Goal: Transaction & Acquisition: Book appointment/travel/reservation

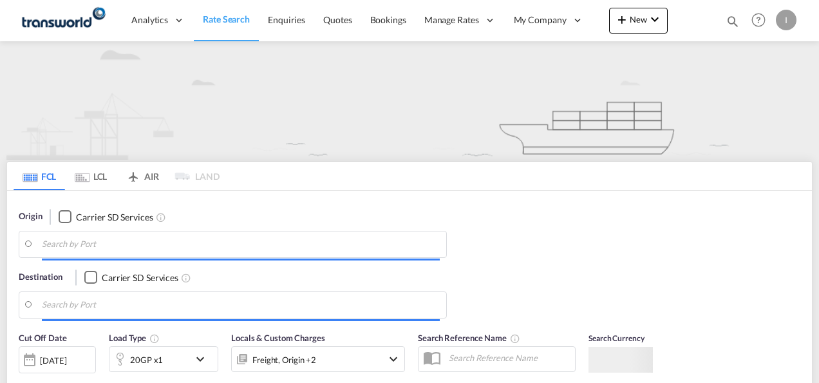
type input "Mundra, INMUN"
type input "[GEOGRAPHIC_DATA], [GEOGRAPHIC_DATA]"
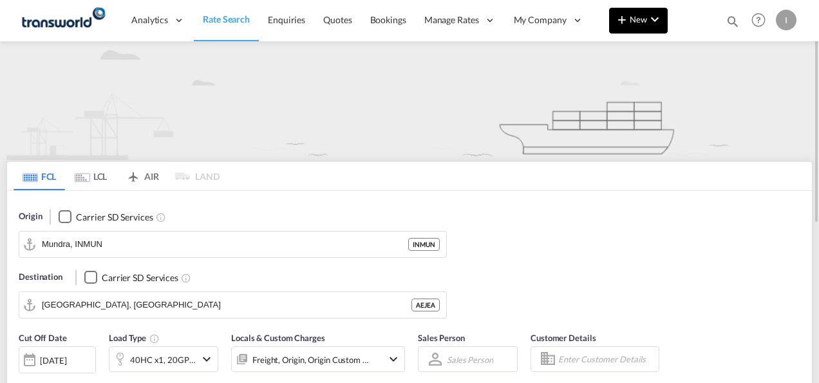
click at [635, 28] on button "New" at bounding box center [638, 21] width 59 height 26
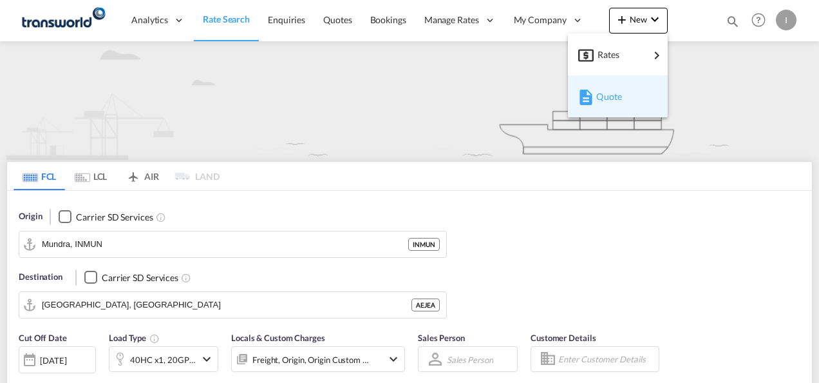
click at [604, 102] on span "Quote" at bounding box center [603, 97] width 14 height 26
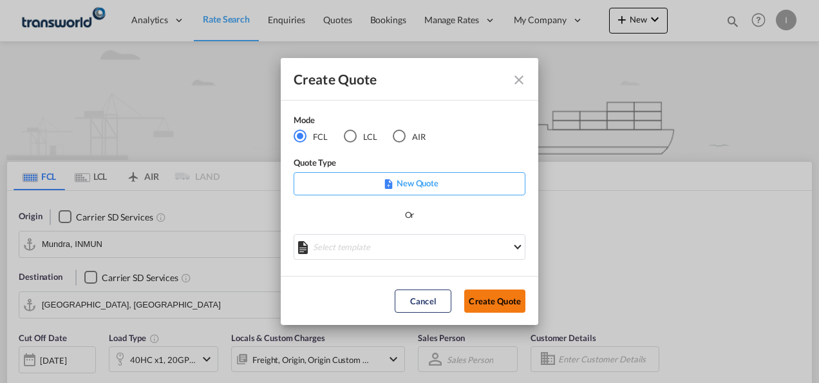
click at [486, 294] on button "Create Quote" at bounding box center [494, 300] width 61 height 23
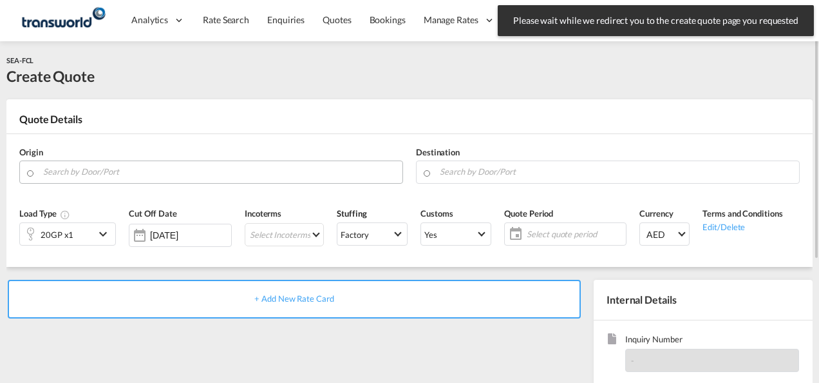
click at [189, 177] on input "Search by Door/Port" at bounding box center [219, 171] width 353 height 23
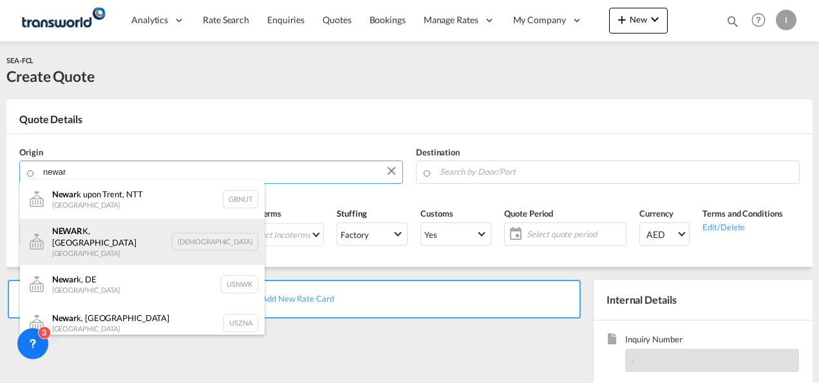
click at [120, 229] on div "NEWAR K, [GEOGRAPHIC_DATA] [GEOGRAPHIC_DATA] USNRK" at bounding box center [142, 241] width 245 height 46
type input "[GEOGRAPHIC_DATA], [GEOGRAPHIC_DATA], [GEOGRAPHIC_DATA]"
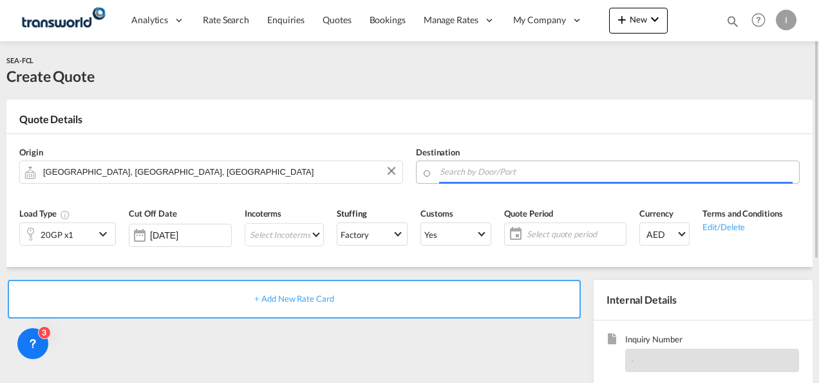
click at [447, 168] on input "Search by Door/Port" at bounding box center [616, 171] width 353 height 23
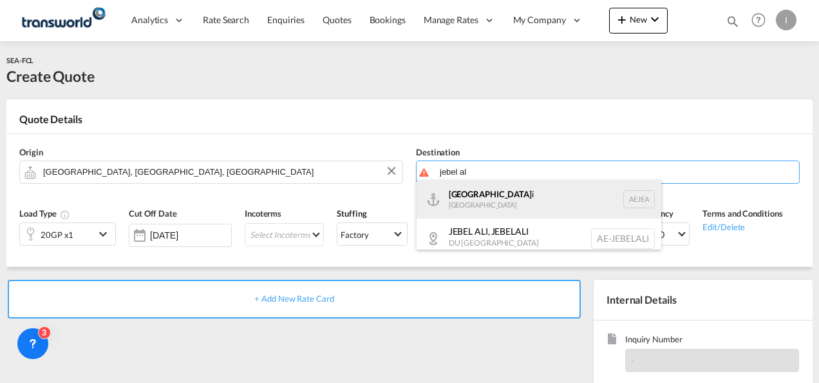
click at [467, 198] on div "[GEOGRAPHIC_DATA] [GEOGRAPHIC_DATA]" at bounding box center [539, 199] width 245 height 39
type input "[GEOGRAPHIC_DATA], [GEOGRAPHIC_DATA]"
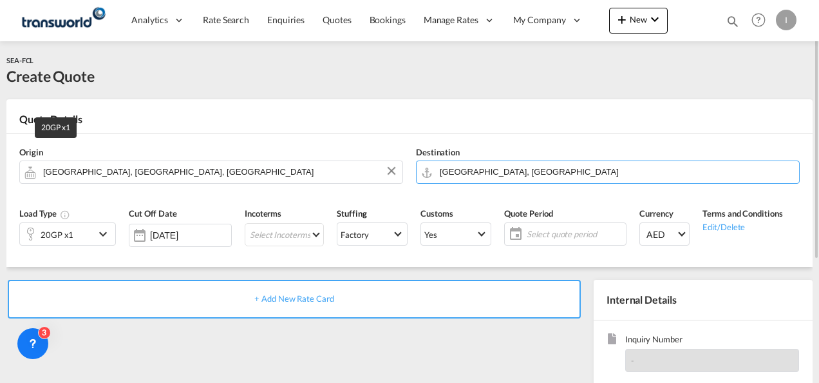
click at [67, 236] on div "20GP x1" at bounding box center [57, 234] width 33 height 18
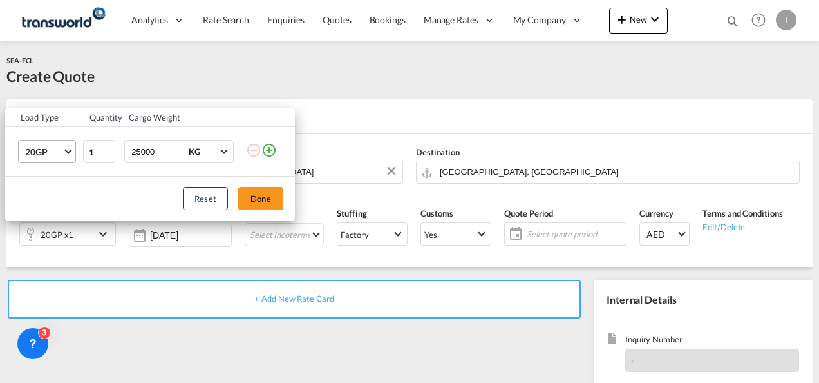
click at [71, 150] on span "Choose: \a20GP" at bounding box center [67, 150] width 7 height 7
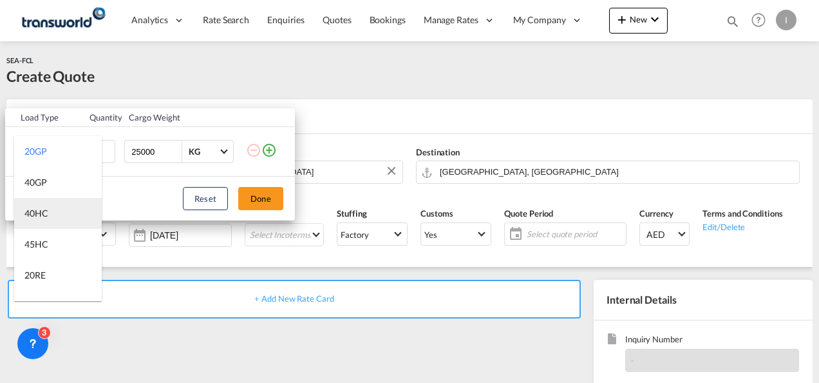
click at [37, 213] on div "40HC" at bounding box center [36, 213] width 24 height 13
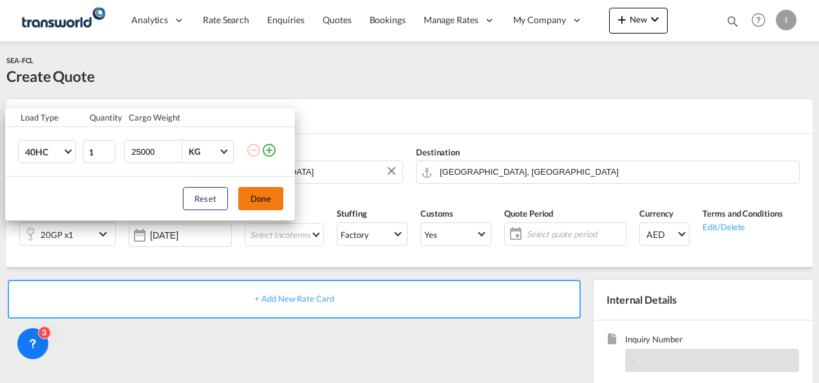
click at [257, 194] on button "Done" at bounding box center [260, 198] width 45 height 23
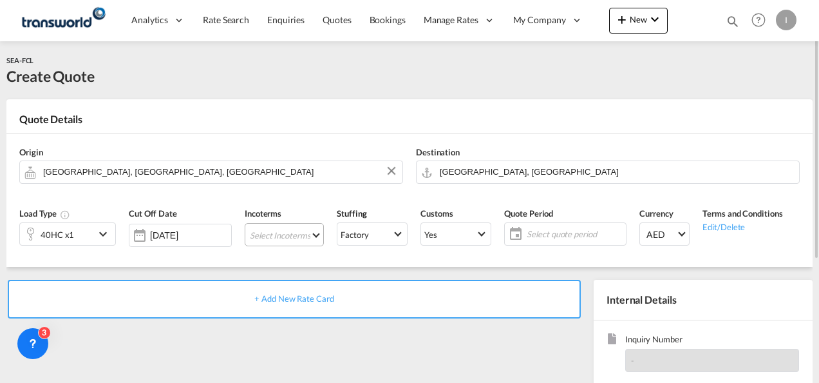
click at [264, 223] on md-select "Select Incoterms CIF - export Cost,Insurance and Freight EXW - import Ex Works …" at bounding box center [284, 234] width 79 height 23
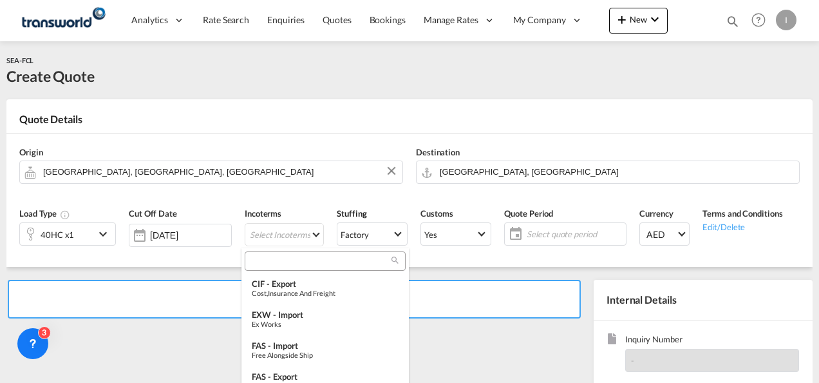
click at [260, 270] on md-select-header at bounding box center [325, 261] width 167 height 26
click at [258, 263] on input "search" at bounding box center [320, 261] width 143 height 12
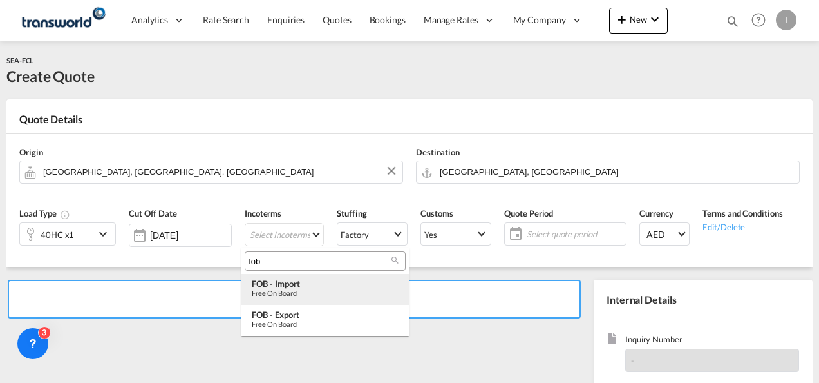
type input "fob"
click at [283, 283] on div "FOB - import" at bounding box center [325, 283] width 147 height 10
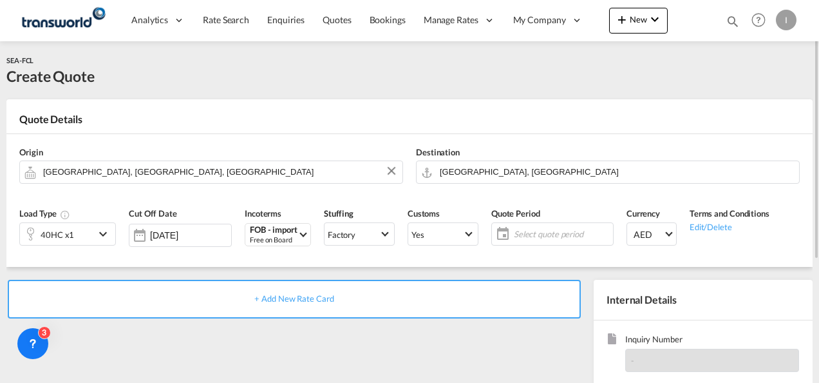
click at [533, 236] on span "Select quote period" at bounding box center [562, 234] width 96 height 12
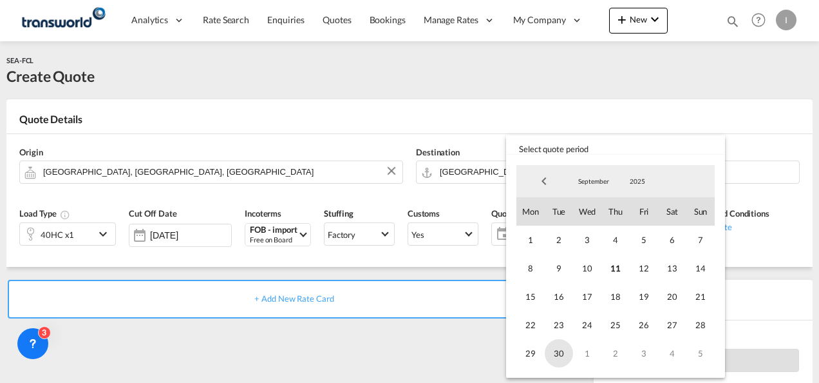
click at [560, 352] on span "30" at bounding box center [559, 353] width 28 height 28
click at [790, 120] on md-backdrop at bounding box center [409, 191] width 819 height 383
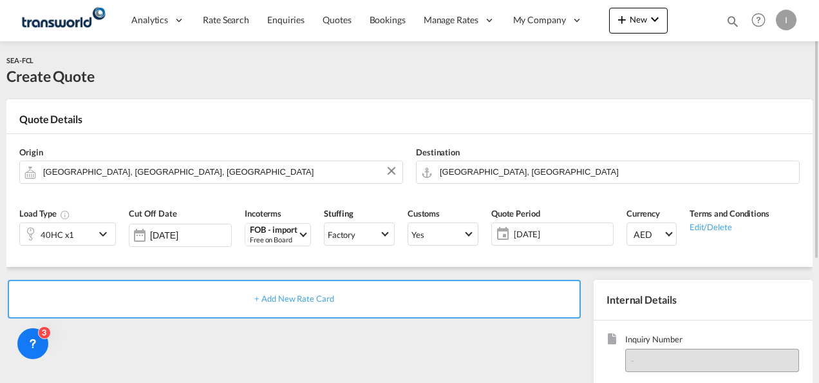
click at [703, 354] on div "-" at bounding box center [712, 359] width 174 height 23
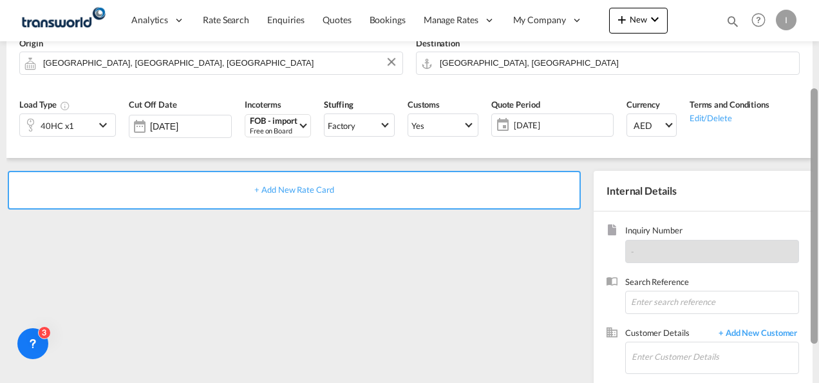
scroll to position [118, 0]
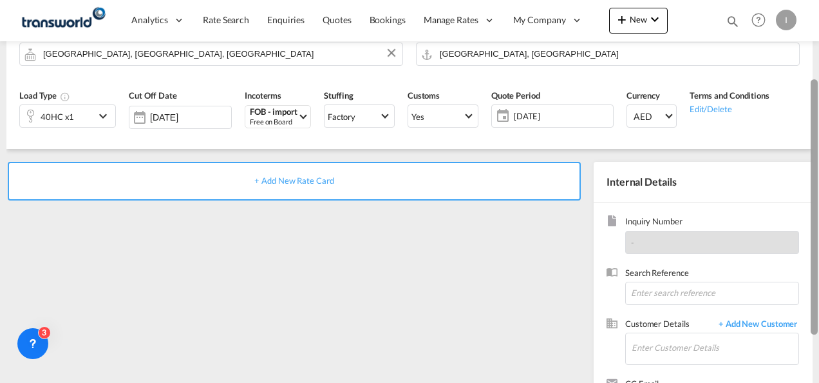
drag, startPoint x: 817, startPoint y: 198, endPoint x: 817, endPoint y: 278, distance: 79.2
click at [817, 278] on div at bounding box center [814, 206] width 7 height 255
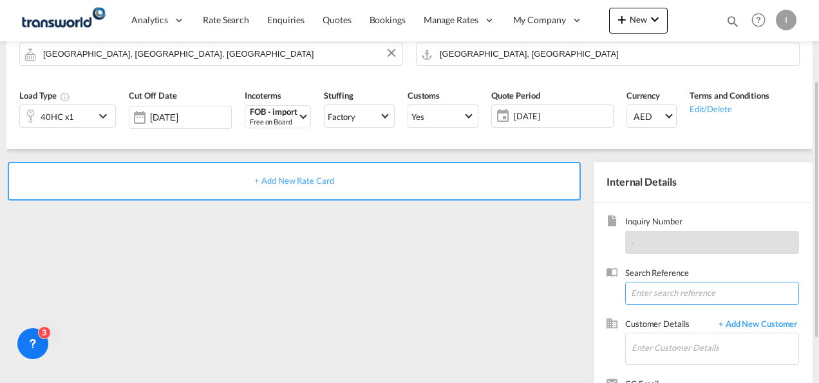
click at [679, 287] on input at bounding box center [712, 292] width 174 height 23
paste input "$3960/40’"
click at [658, 298] on input "$3960/40’" at bounding box center [712, 292] width 174 height 23
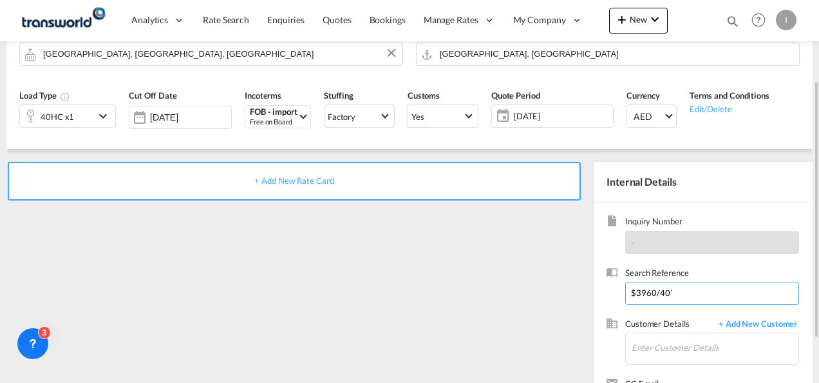
click at [658, 298] on input "$3960/40’" at bounding box center [712, 292] width 174 height 23
paste input "1556318"
type input "1556318"
click at [652, 334] on input "Enter Customer Details" at bounding box center [715, 347] width 167 height 29
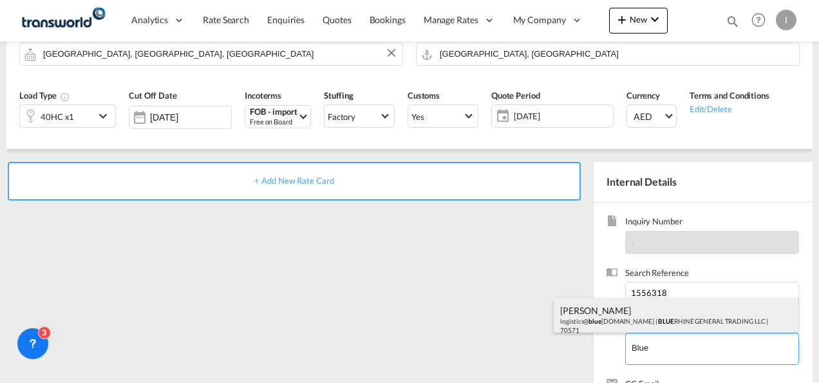
click at [647, 323] on div "[PERSON_NAME] logistics@ blue [DOMAIN_NAME] | BLUE RHINE GENERAL TRADING LLC | …" at bounding box center [676, 320] width 245 height 44
type input "BLUE RHINE GENERAL TRADING LLC, [PERSON_NAME], [EMAIL_ADDRESS][DOMAIN_NAME]"
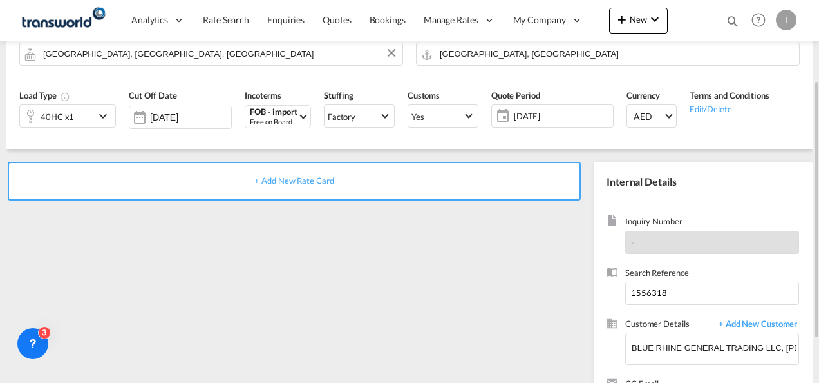
click at [321, 180] on span "+ Add New Rate Card" at bounding box center [293, 180] width 79 height 10
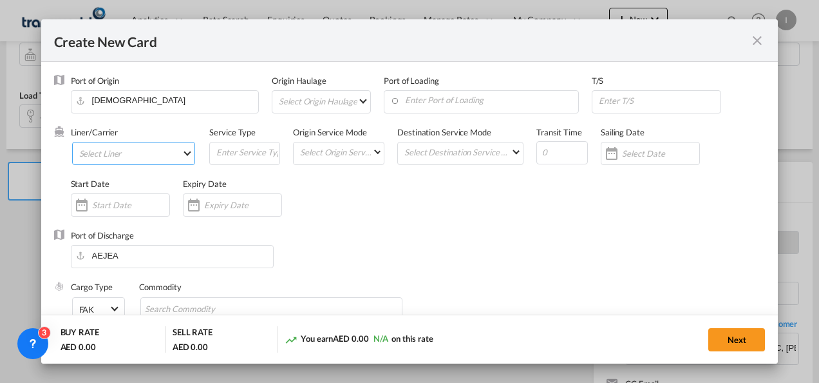
click at [165, 158] on md-select "Select Liner" at bounding box center [134, 153] width 124 height 23
type input "Basic Ocean Freight"
select select "per equipment"
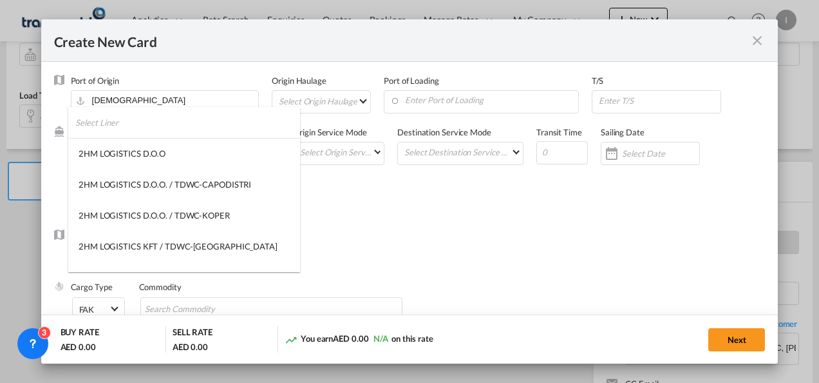
click at [128, 122] on input "search" at bounding box center [187, 122] width 225 height 31
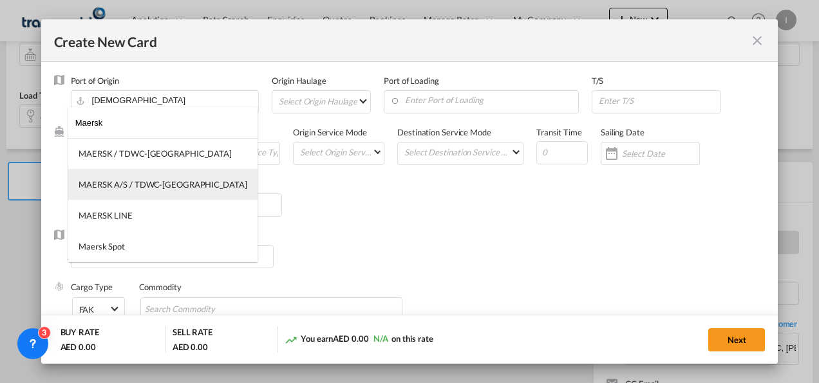
type input "Maersk"
click at [120, 179] on div "MAERSK A/S / TDWC-[GEOGRAPHIC_DATA]" at bounding box center [163, 184] width 169 height 12
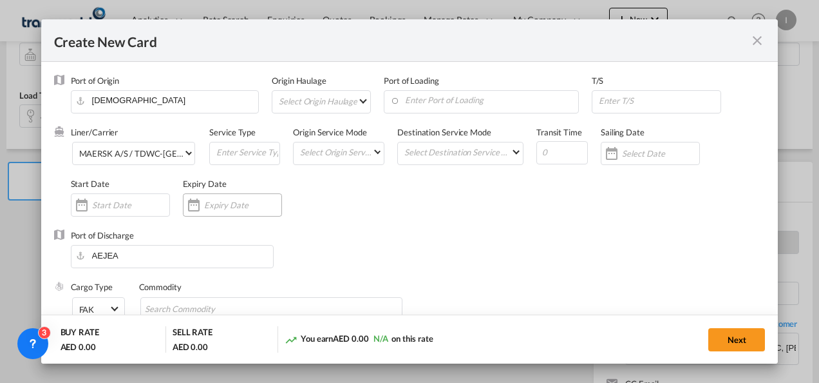
click at [216, 210] on input "Create New Card ..." at bounding box center [242, 205] width 77 height 10
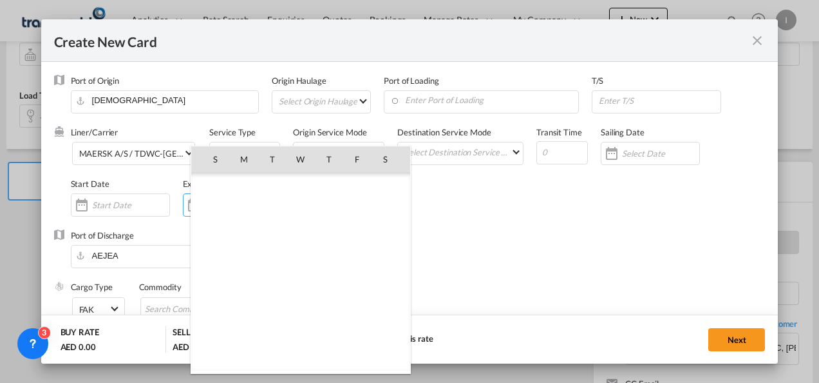
scroll to position [298322, 0]
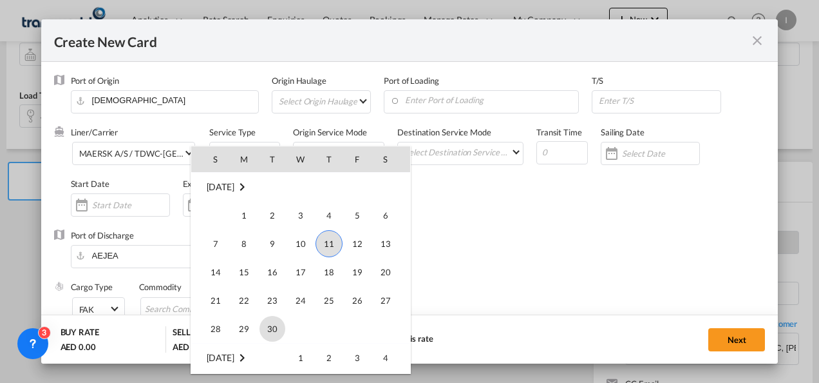
click at [278, 323] on span "30" at bounding box center [273, 329] width 26 height 26
type input "[DATE]"
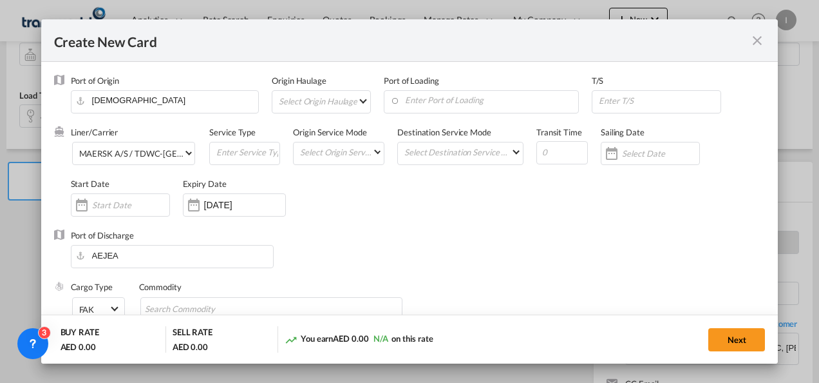
click at [531, 267] on div "Port of Discharge [GEOGRAPHIC_DATA]" at bounding box center [410, 255] width 712 height 52
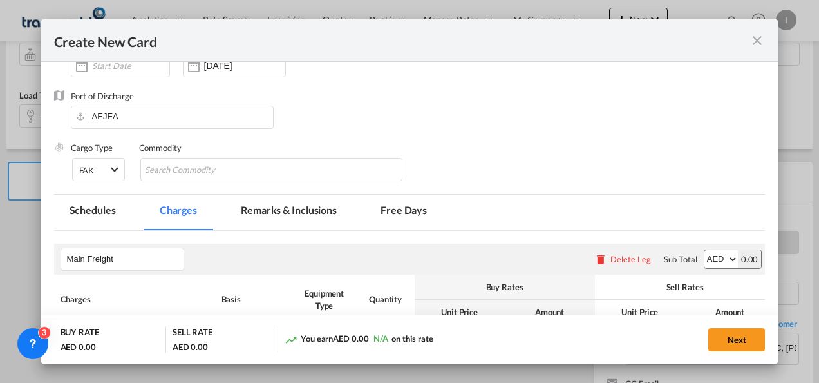
scroll to position [140, 0]
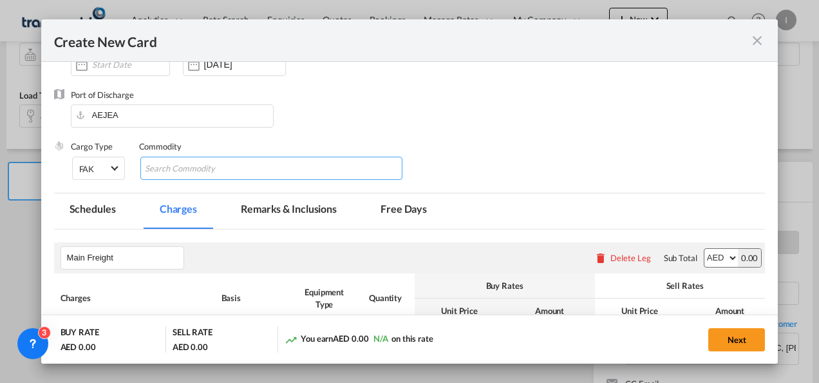
click at [306, 160] on md-chips-wrap "Chips container with autocompletion. Enter the text area, type text to search, …" at bounding box center [271, 167] width 263 height 23
type input "General Cargo"
click at [496, 158] on div "Cargo Type FAK FAK GCR GDSM General Cargo Hazardous Cargo Ambient Foodstuff Chi…" at bounding box center [418, 166] width 695 height 52
click at [768, 169] on md-dialog-content "Port of Origin [DEMOGRAPHIC_DATA] Origin Haulage Select Origin Haulage rail roa…" at bounding box center [409, 213] width 737 height 302
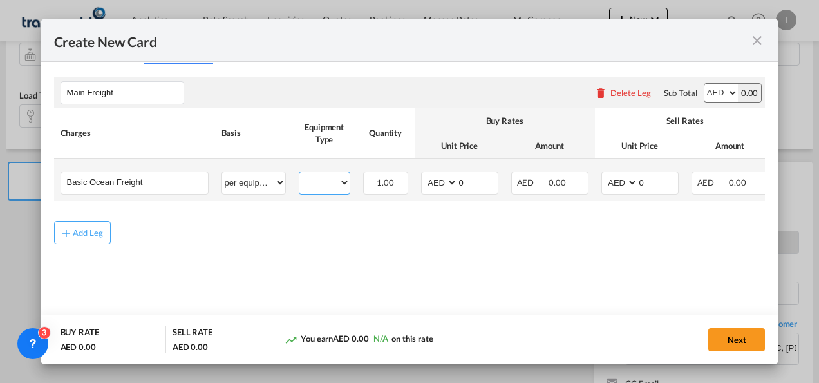
click at [338, 184] on select "40HC" at bounding box center [324, 182] width 50 height 17
select select "40HC"
click at [299, 174] on select "40HC" at bounding box center [324, 182] width 50 height 17
click at [437, 195] on td "AED AFN ALL AMD ANG AOA ARS AUD AWG AZN BAM BBD BDT BGN BHD BIF BMD BND [PERSON…" at bounding box center [460, 179] width 90 height 43
click at [435, 187] on select "AED AFN ALL AMD ANG AOA ARS AUD AWG AZN BAM BBD BDT BGN BHD BIF BMD BND BOB BRL…" at bounding box center [440, 182] width 33 height 17
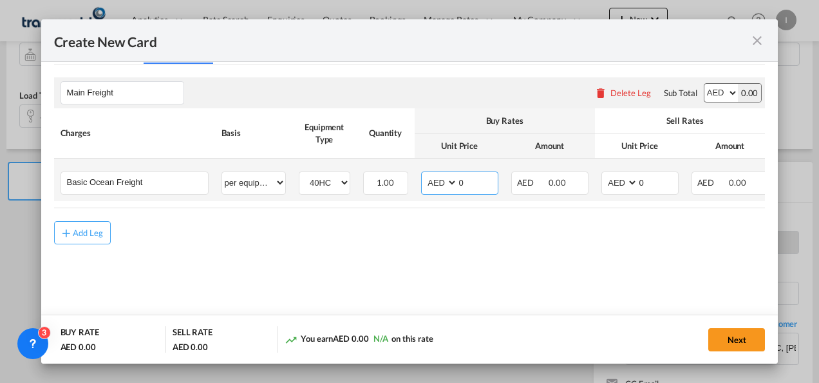
select select "string:USD"
click at [424, 174] on select "AED AFN ALL AMD ANG AOA ARS AUD AWG AZN BAM BBD BDT BGN BHD BIF BMD BND BOB BRL…" at bounding box center [440, 182] width 33 height 17
click at [474, 181] on input "0" at bounding box center [478, 181] width 40 height 19
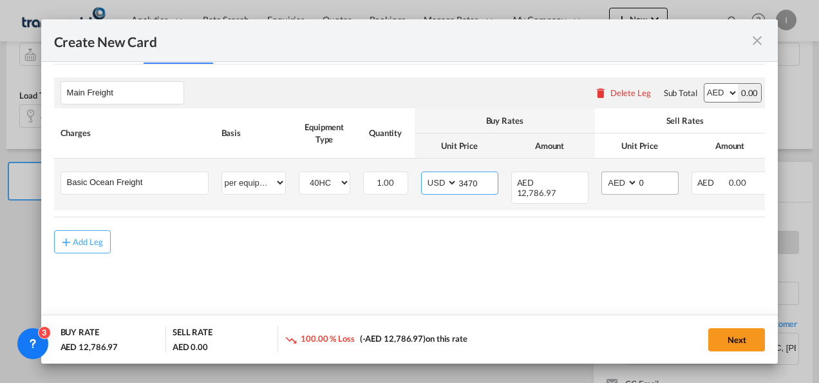
type input "3470"
click at [649, 184] on input "0" at bounding box center [658, 181] width 40 height 19
click at [621, 178] on select "AED AFN ALL AMD ANG AOA ARS AUD AWG AZN BAM BBD BDT BGN BHD BIF BMD BND BOB BRL…" at bounding box center [620, 182] width 33 height 17
select select "string:USD"
click at [604, 174] on select "AED AFN ALL AMD ANG AOA ARS AUD AWG AZN BAM BBD BDT BGN BHD BIF BMD BND BOB BRL…" at bounding box center [620, 182] width 33 height 17
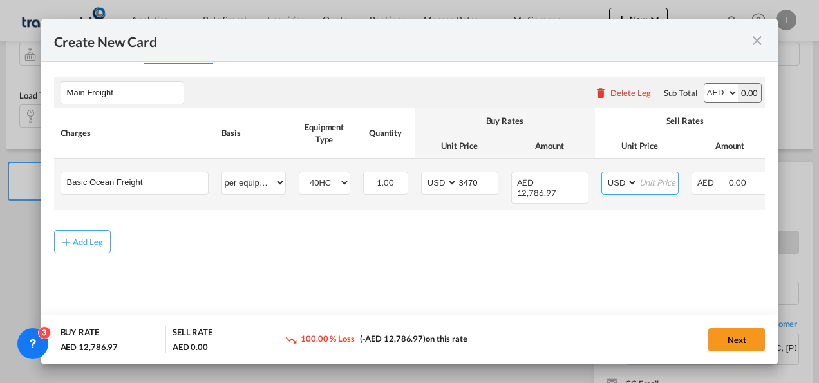
click at [646, 182] on input "Create New Card ..." at bounding box center [658, 181] width 40 height 19
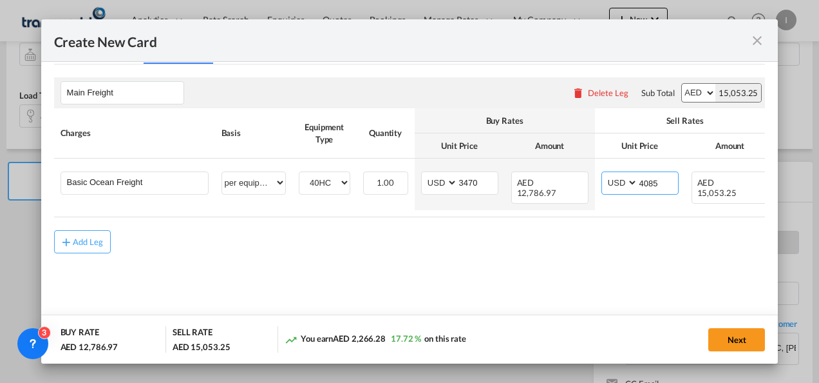
type input "4085"
click at [585, 291] on md-content "Main Freight Please enter leg name Leg Name Already Exists Delete Leg Sub Total…" at bounding box center [410, 183] width 712 height 239
click at [741, 340] on button "Next" at bounding box center [736, 339] width 57 height 23
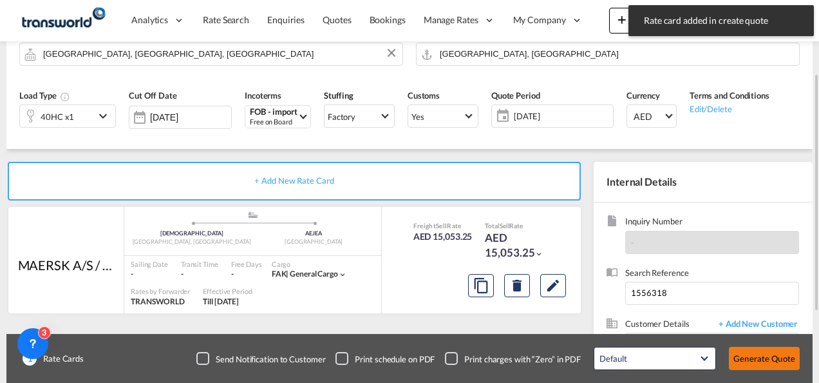
click at [743, 364] on button "Generate Quote" at bounding box center [764, 357] width 71 height 23
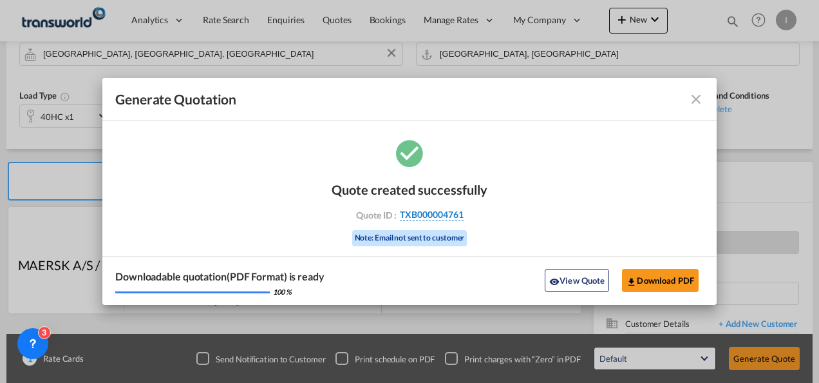
click at [419, 209] on span "TXB000004761" at bounding box center [432, 215] width 64 height 12
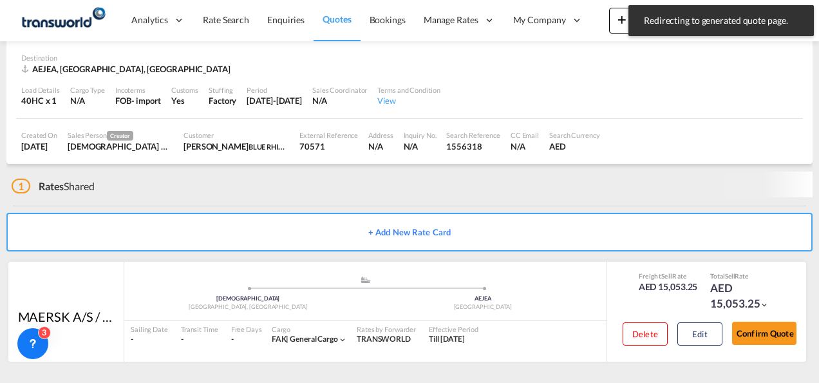
scroll to position [79, 0]
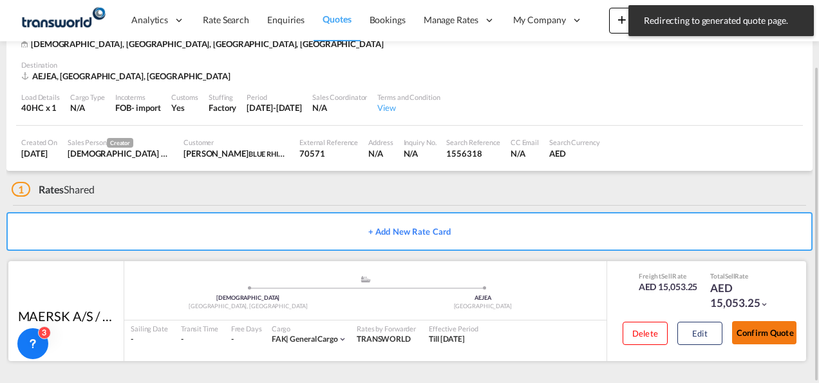
click at [768, 335] on button "Confirm Quote" at bounding box center [764, 332] width 64 height 23
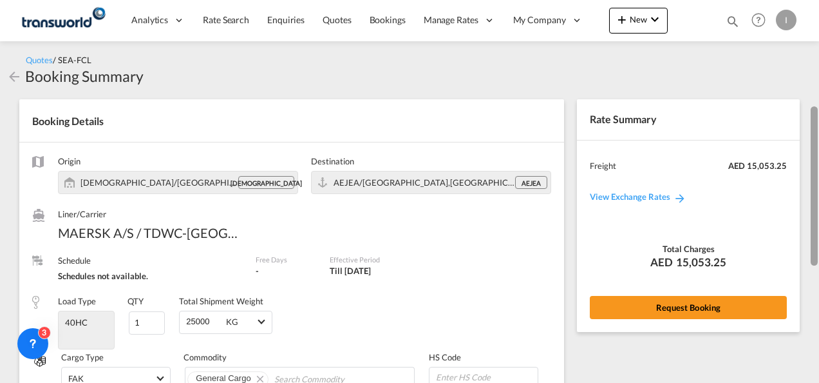
drag, startPoint x: 813, startPoint y: 316, endPoint x: 819, endPoint y: 97, distance: 219.0
click at [819, 97] on div at bounding box center [818, 264] width 3 height 377
drag, startPoint x: 817, startPoint y: 238, endPoint x: 820, endPoint y: 26, distance: 212.6
click at [819, 26] on html "Analytics Reports Dashboard Rate Search Enquiries Quotes" at bounding box center [409, 191] width 819 height 383
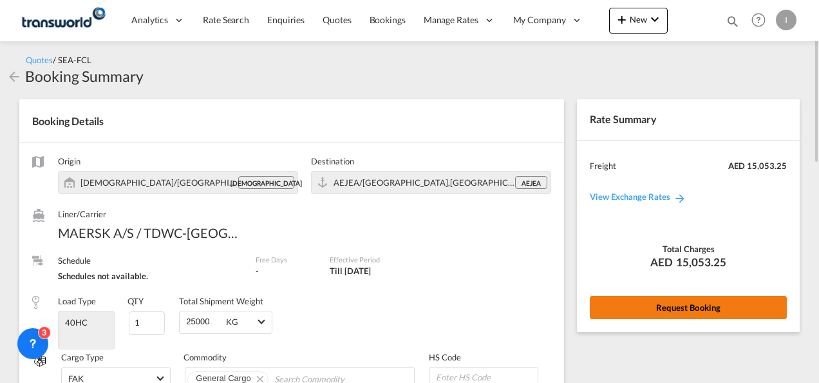
click at [702, 316] on button "Request Booking" at bounding box center [688, 307] width 197 height 23
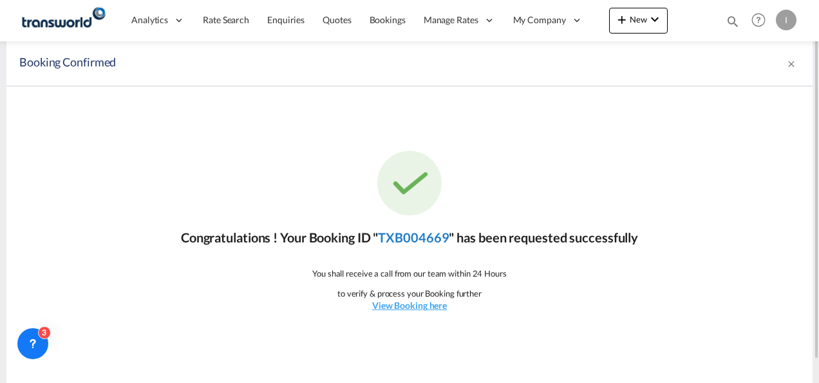
click at [417, 240] on link "TXB004669" at bounding box center [413, 236] width 71 height 15
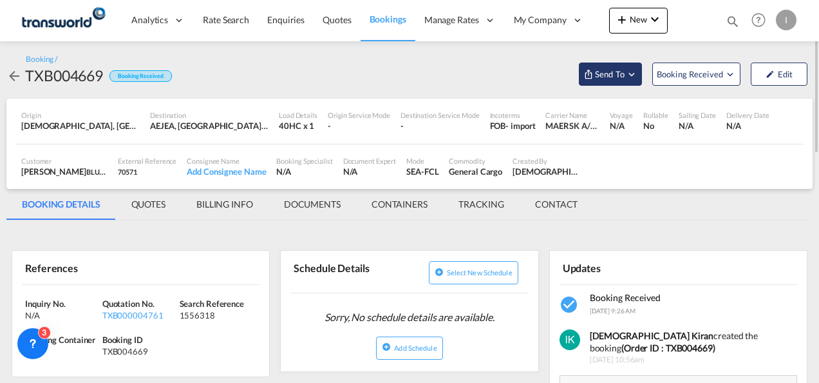
click at [608, 71] on span "Send To" at bounding box center [610, 74] width 32 height 13
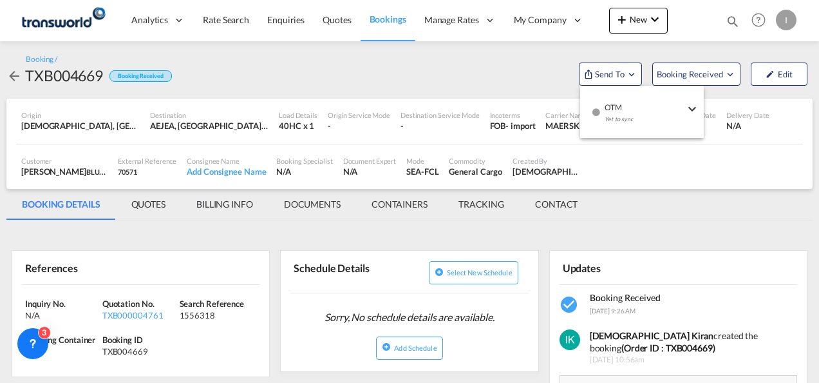
click at [613, 103] on span "OTM" at bounding box center [645, 103] width 80 height 12
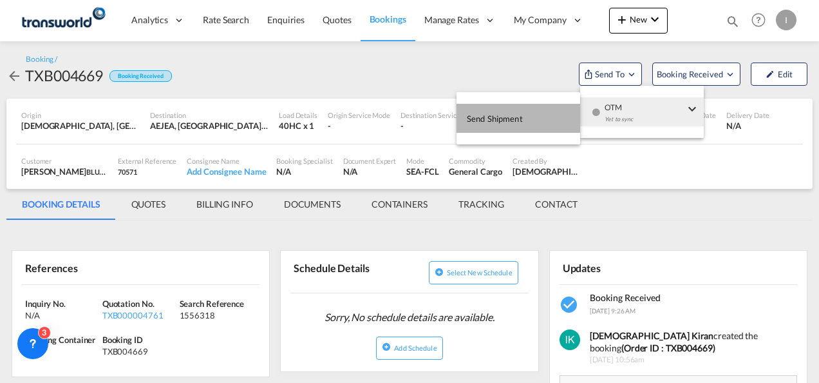
click at [560, 112] on button "Send Shipment" at bounding box center [519, 118] width 124 height 29
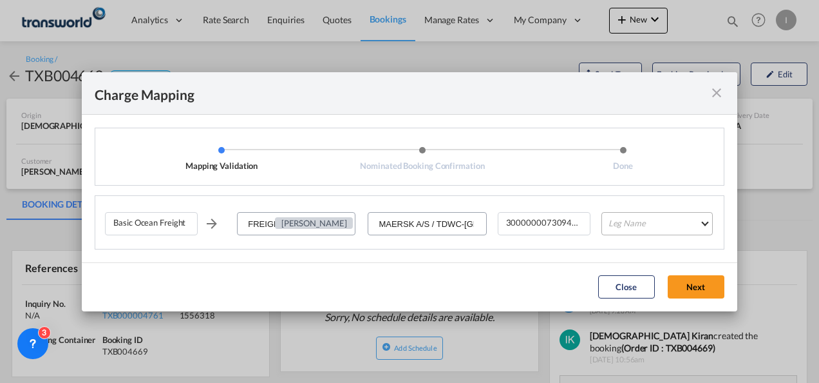
click at [658, 233] on md-select "Leg Name HANDLING ORIGIN VESSEL HANDLING DESTINATION OTHERS TL PICK UP CUSTOMS …" at bounding box center [657, 223] width 111 height 23
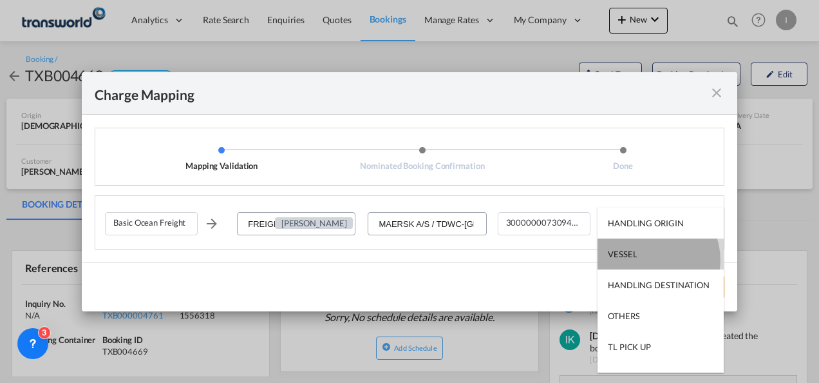
click at [650, 259] on md-option "VESSEL" at bounding box center [661, 253] width 126 height 31
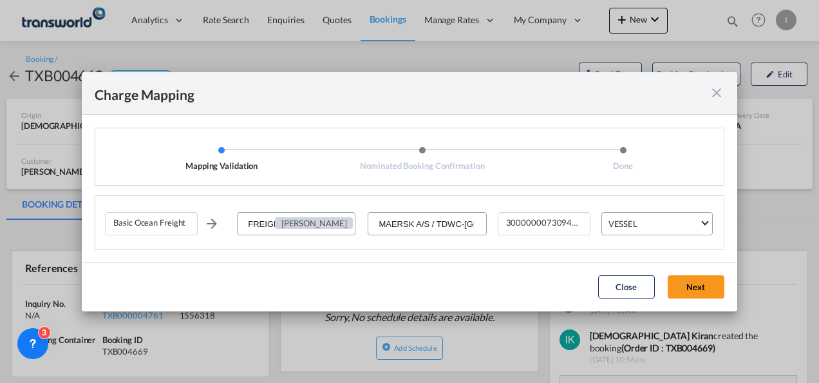
click at [694, 301] on md-dialog-actions "Close Next" at bounding box center [410, 286] width 656 height 49
click at [691, 295] on button "Next" at bounding box center [696, 286] width 57 height 23
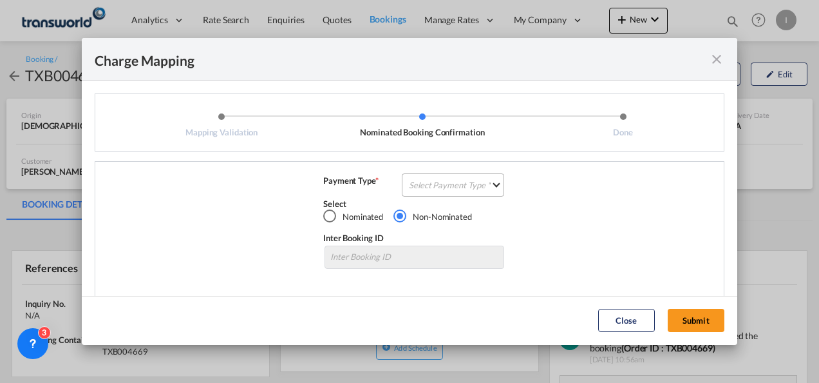
click at [443, 185] on md-select "Select Payment Type COLLECT PREPAID" at bounding box center [453, 184] width 102 height 23
click at [0, 0] on md-option "COLLECT" at bounding box center [0, 0] width 0 height 0
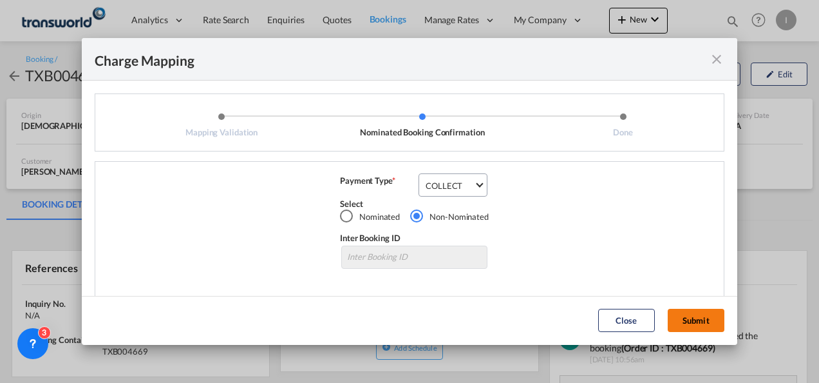
click at [690, 323] on button "Submit" at bounding box center [696, 319] width 57 height 23
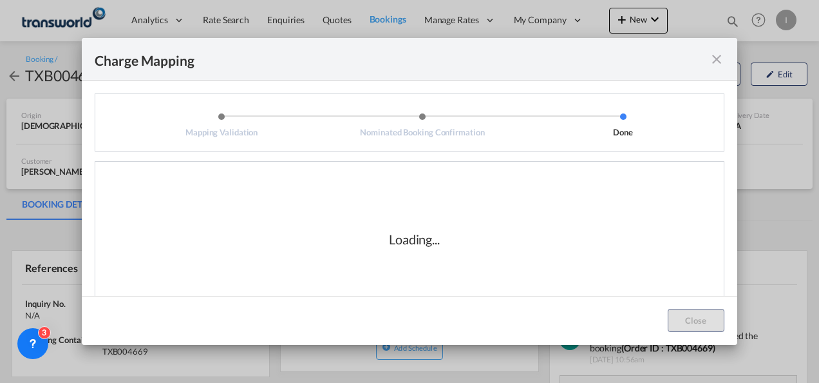
click at [403, 207] on div "Loading..." at bounding box center [414, 239] width 619 height 129
click at [422, 270] on div "Loading..." at bounding box center [414, 239] width 619 height 129
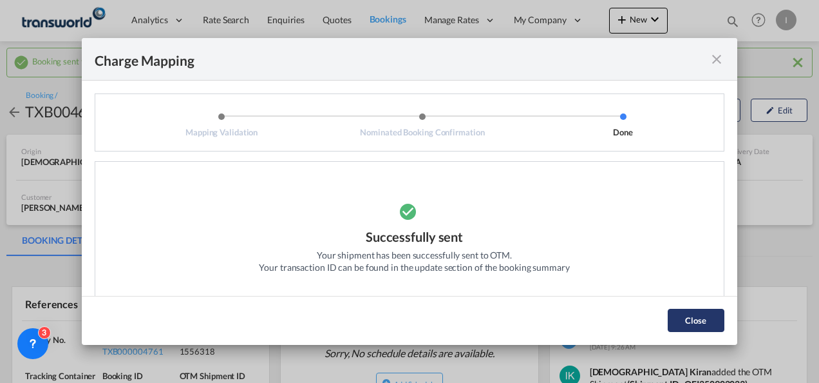
click at [675, 313] on button "Close" at bounding box center [696, 319] width 57 height 23
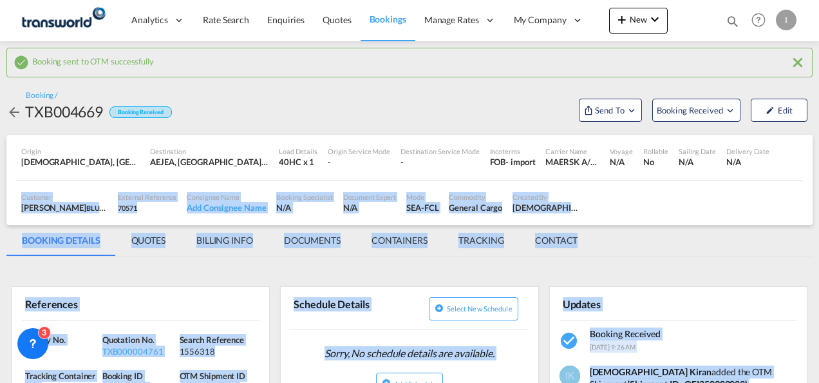
drag, startPoint x: 818, startPoint y: 98, endPoint x: 820, endPoint y: 178, distance: 79.9
click at [819, 178] on html "Analytics Reports Dashboard Rate Search Enquiries Quotes" at bounding box center [409, 191] width 819 height 383
drag, startPoint x: 820, startPoint y: 178, endPoint x: 654, endPoint y: 232, distance: 174.7
click at [654, 232] on md-tabs-canvas "BOOKING DETAILS QUOTES BILLING INFO DOCUMENTS CONTAINERS TRACKING CONTACT BOOKI…" at bounding box center [409, 240] width 806 height 31
click at [696, 225] on md-tabs-canvas "BOOKING DETAILS QUOTES BILLING INFO DOCUMENTS CONTAINERS TRACKING CONTACT BOOKI…" at bounding box center [409, 240] width 806 height 31
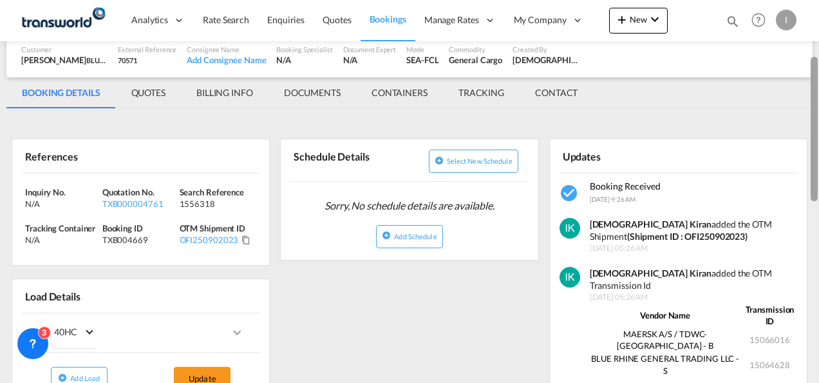
scroll to position [146, 0]
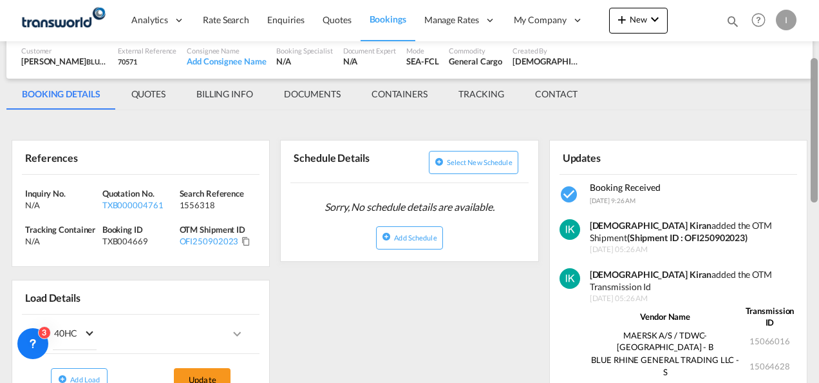
drag, startPoint x: 815, startPoint y: 86, endPoint x: 815, endPoint y: 141, distance: 55.4
click at [815, 141] on div at bounding box center [814, 130] width 7 height 144
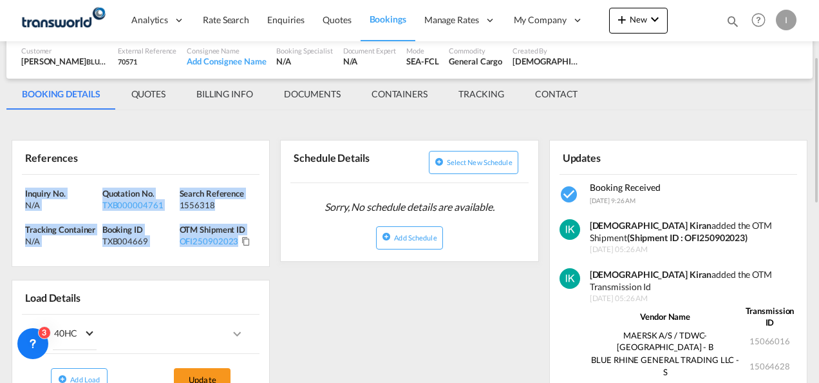
drag, startPoint x: 265, startPoint y: 247, endPoint x: 15, endPoint y: 191, distance: 256.1
click at [15, 191] on div "Inquiry No. N/A Quotation No. TXB000004761 Search Reference 1556318 Tracking Co…" at bounding box center [140, 221] width 257 height 92
copy div "Inquiry No. N/A Quotation No. TXB000004761 Search Reference 1556318 Tracking Co…"
